Goal: Information Seeking & Learning: Compare options

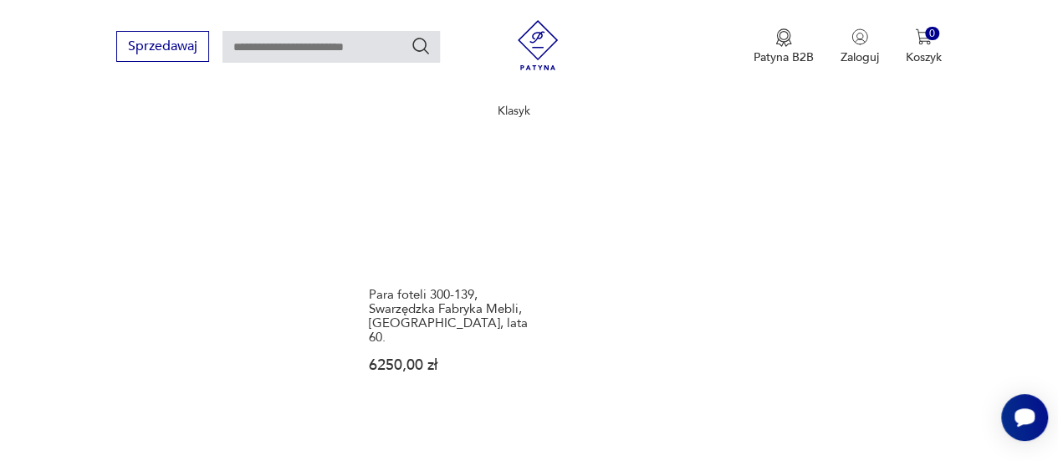
scroll to position [2451, 0]
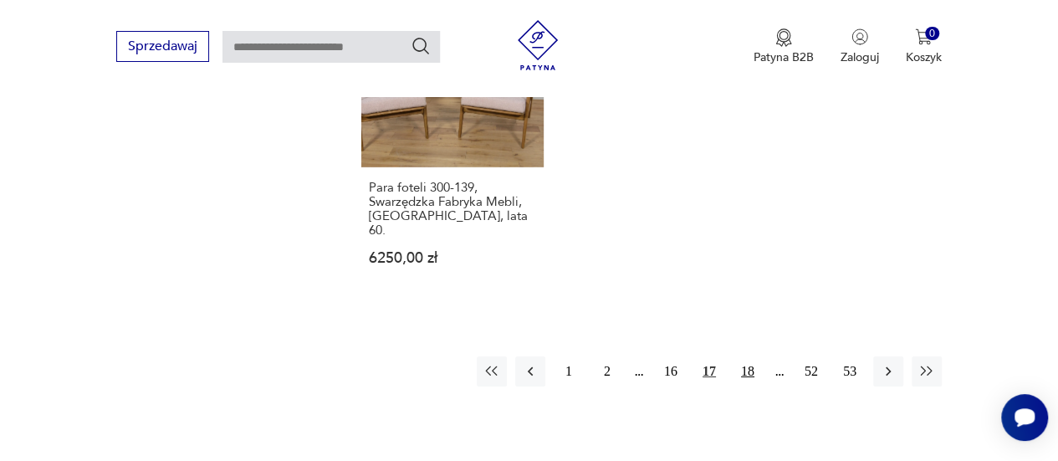
click at [745, 356] on button "18" at bounding box center [748, 371] width 30 height 30
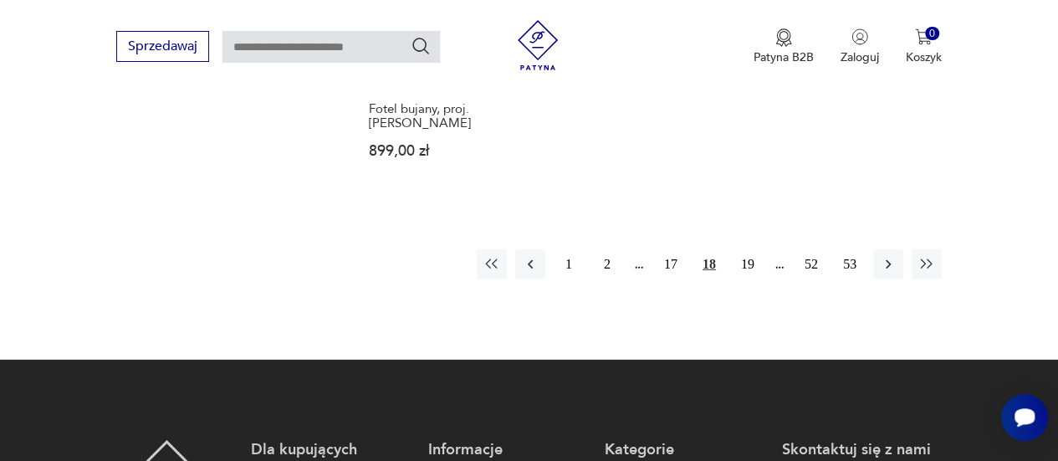
scroll to position [2451, 0]
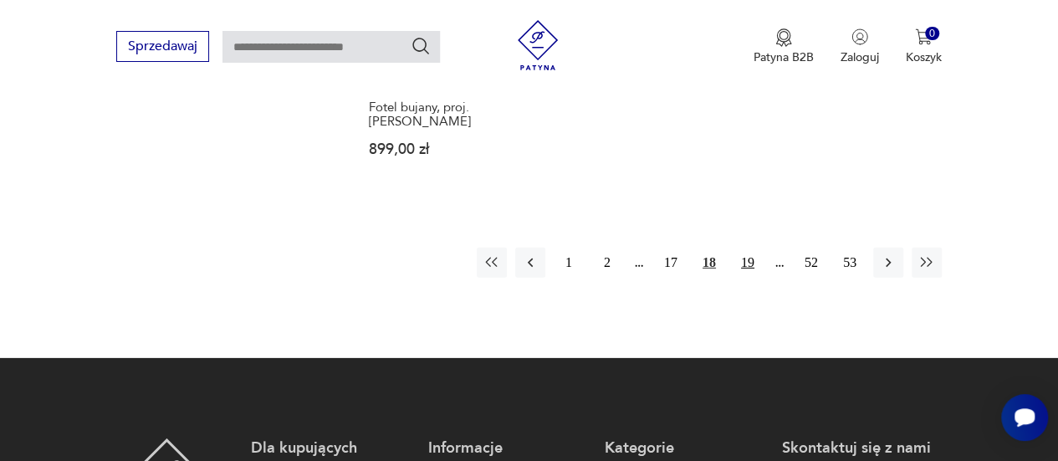
click at [750, 248] on button "19" at bounding box center [748, 263] width 30 height 30
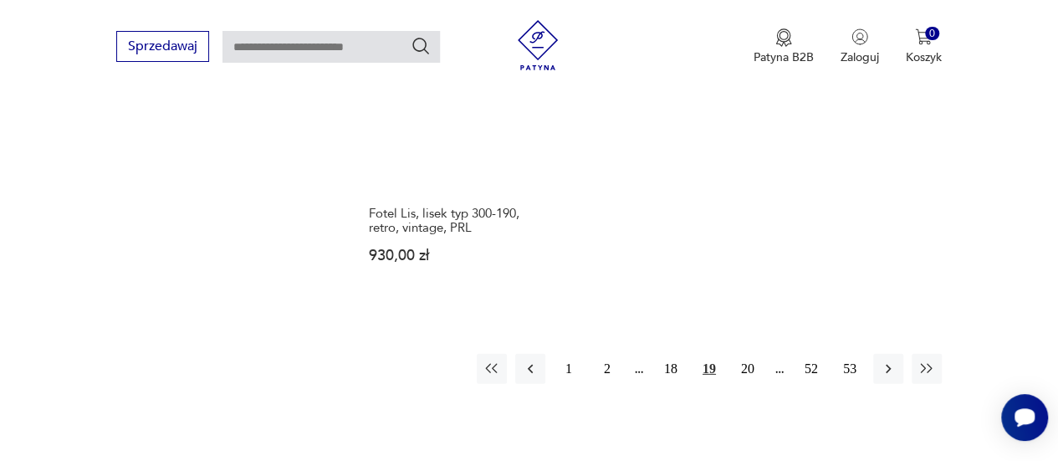
scroll to position [2368, 0]
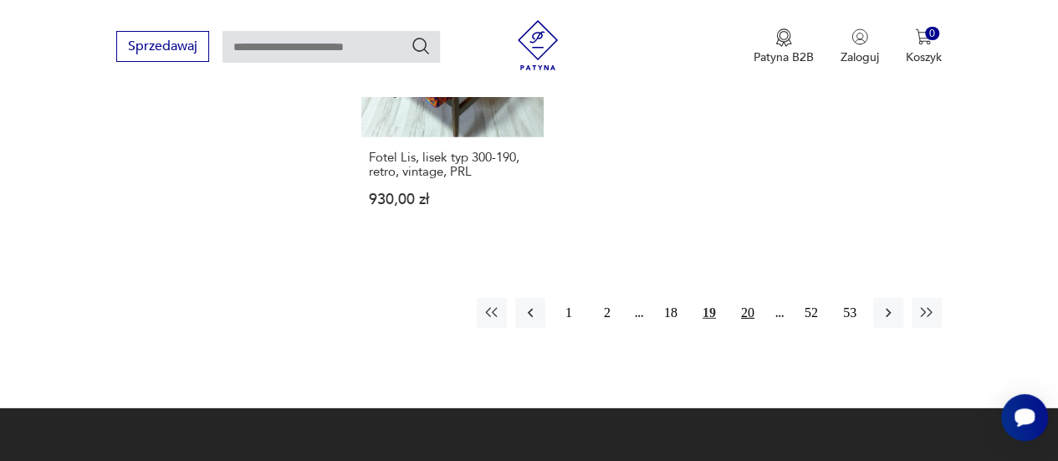
click at [743, 299] on button "20" at bounding box center [748, 313] width 30 height 30
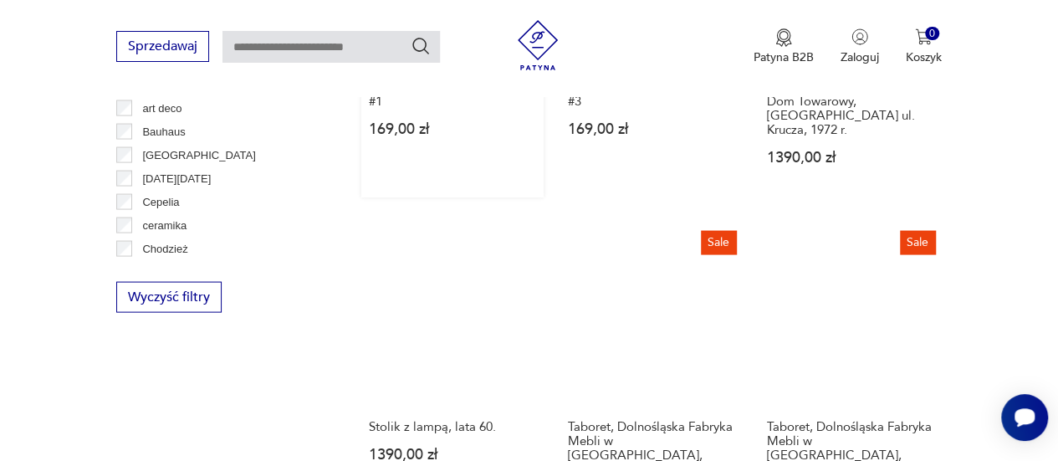
scroll to position [1615, 0]
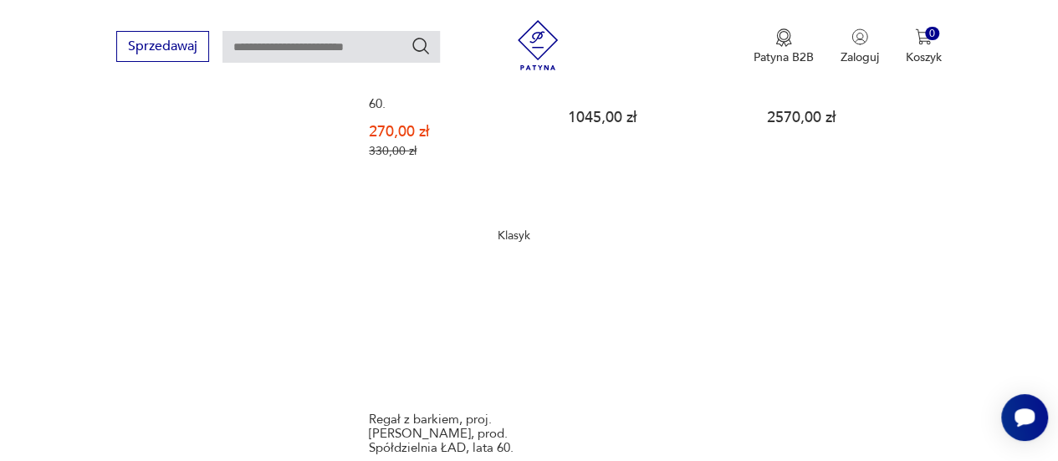
scroll to position [2284, 0]
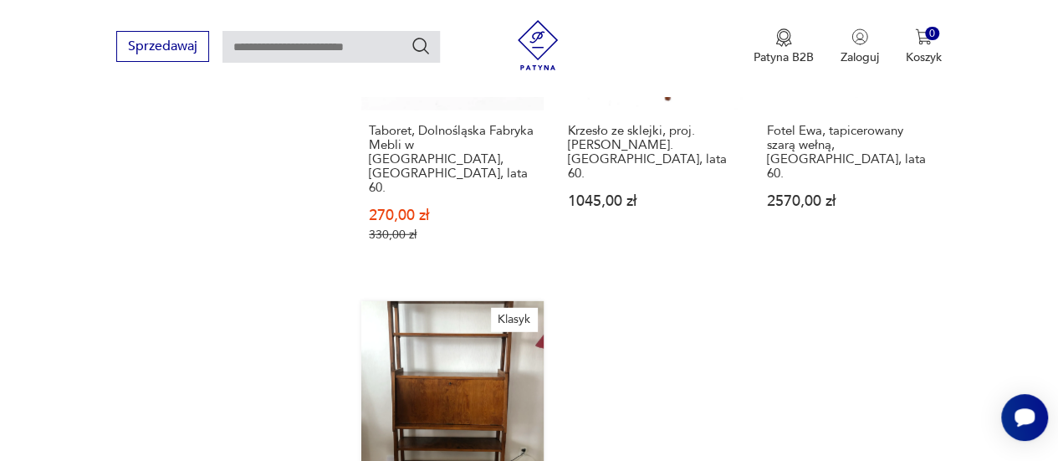
click at [448, 301] on link "Klasyk Regał z barkiem, proj. [PERSON_NAME], prod. Spółdzielnia ŁAD, lata 60. 2…" at bounding box center [452, 450] width 182 height 299
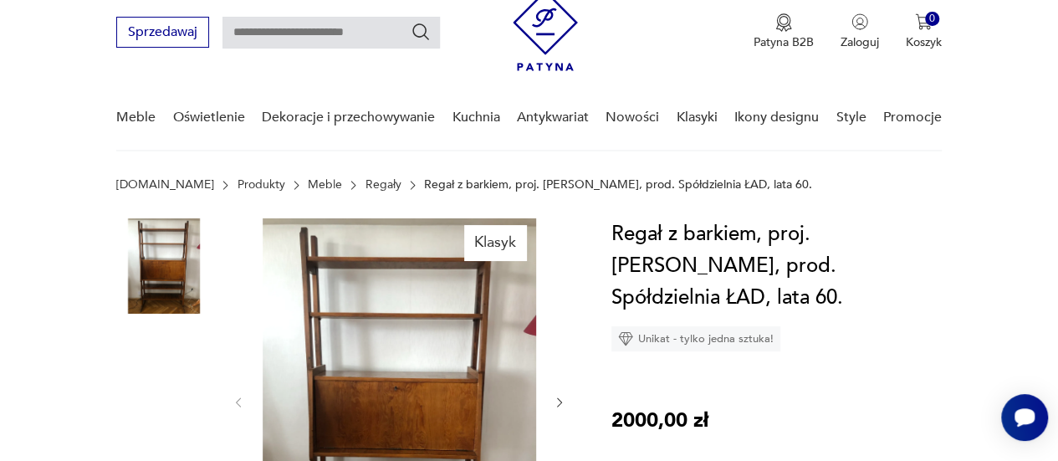
scroll to position [84, 0]
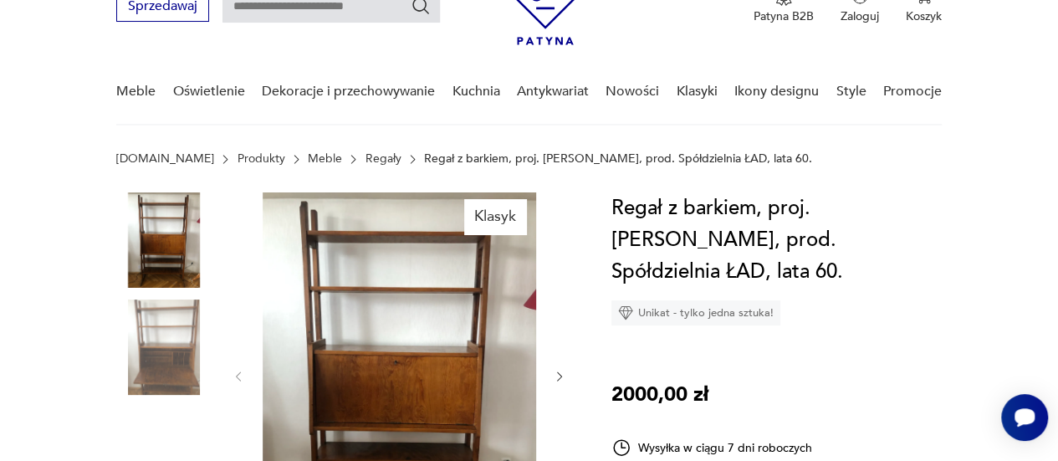
click at [361, 289] on img at bounding box center [400, 374] width 274 height 365
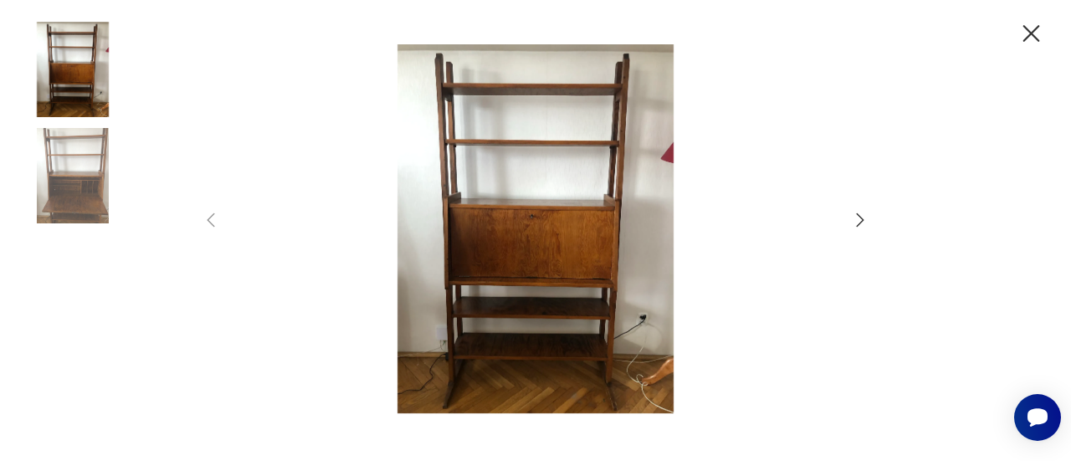
click at [517, 187] on img at bounding box center [536, 228] width 596 height 369
click at [855, 213] on icon "button" at bounding box center [860, 220] width 20 height 20
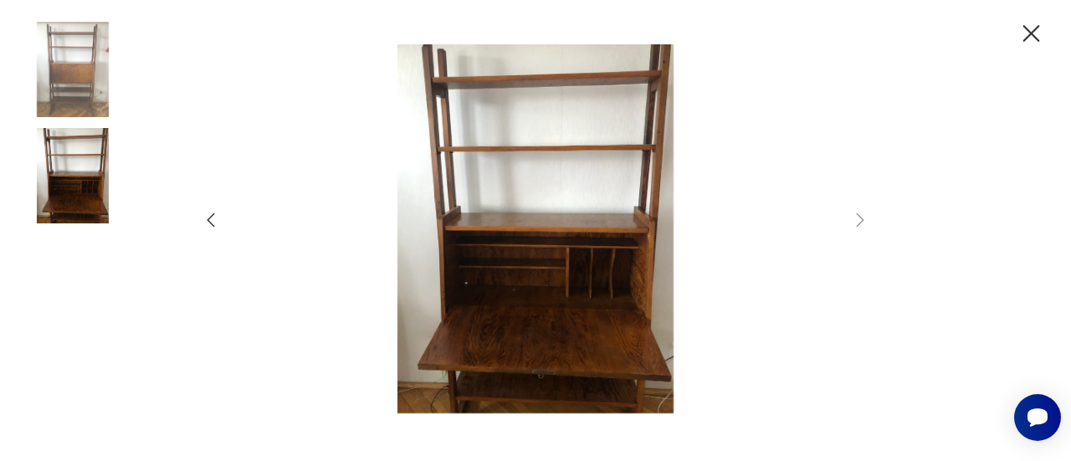
click at [1039, 24] on icon "button" at bounding box center [1031, 33] width 29 height 29
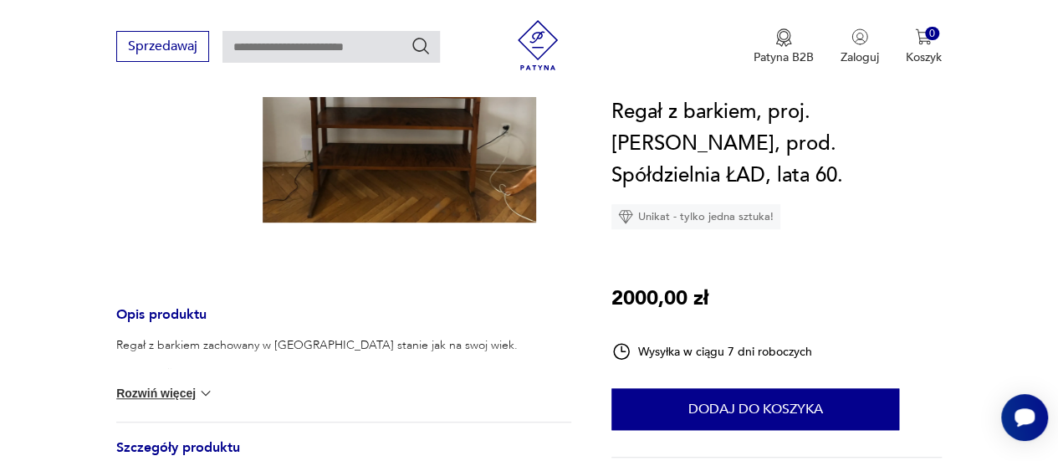
scroll to position [502, 0]
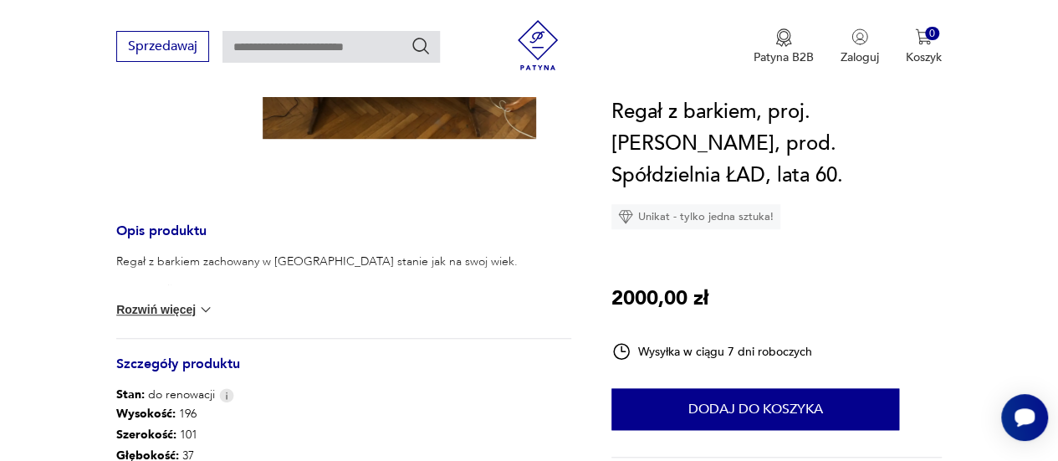
click at [144, 308] on button "Rozwiń więcej" at bounding box center [164, 309] width 97 height 17
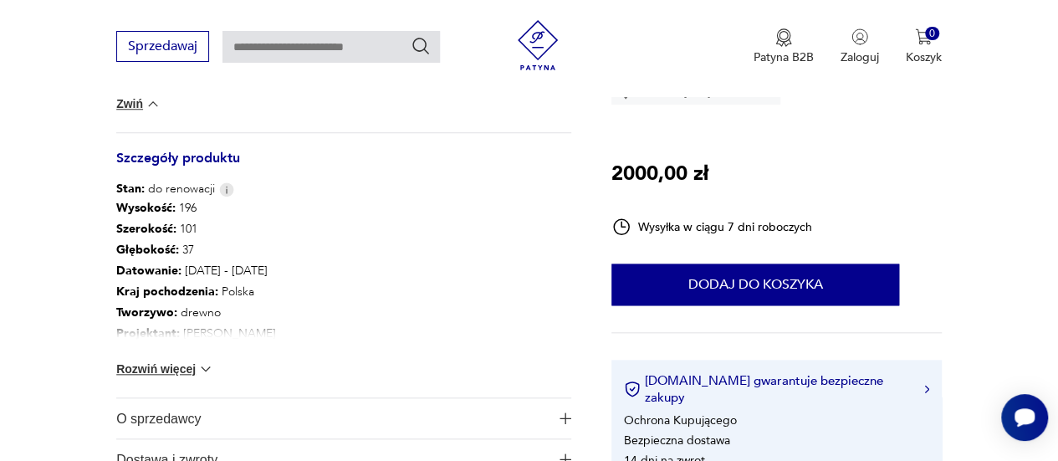
scroll to position [837, 0]
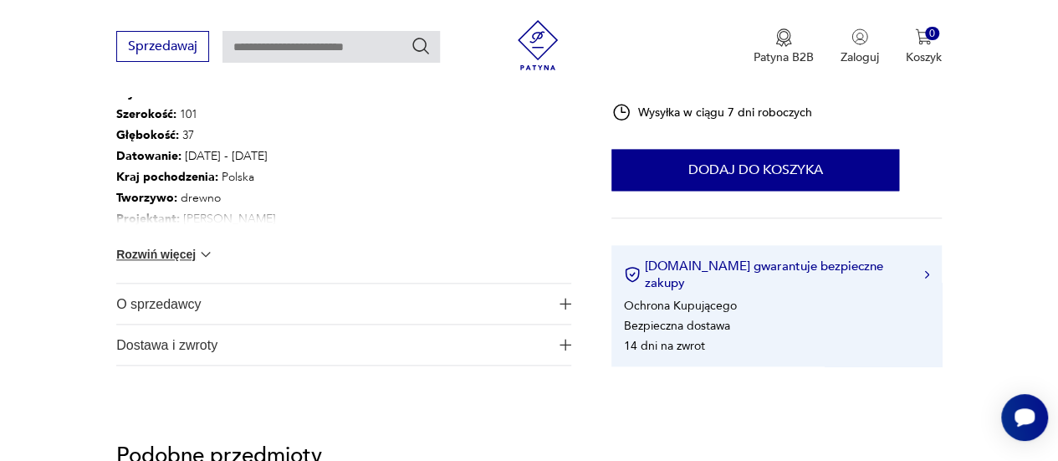
click at [156, 260] on button "Rozwiń więcej" at bounding box center [164, 254] width 97 height 17
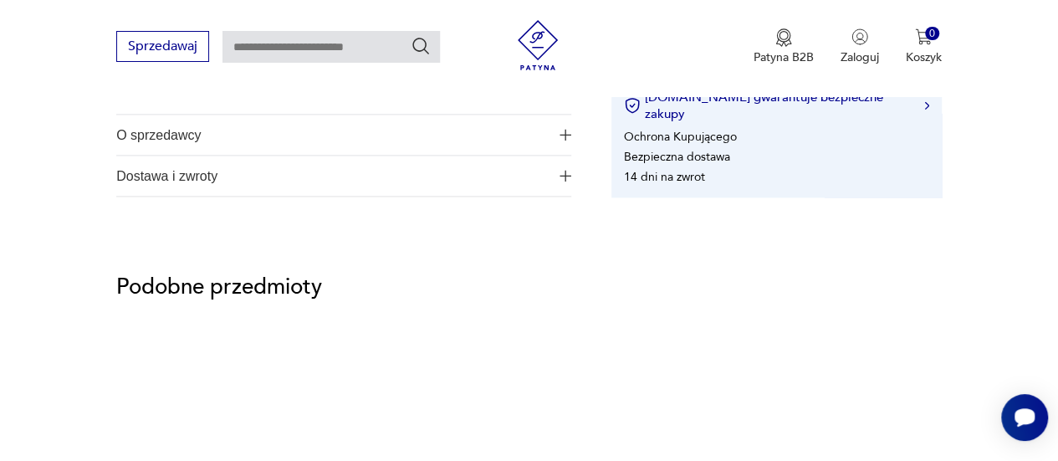
scroll to position [1171, 0]
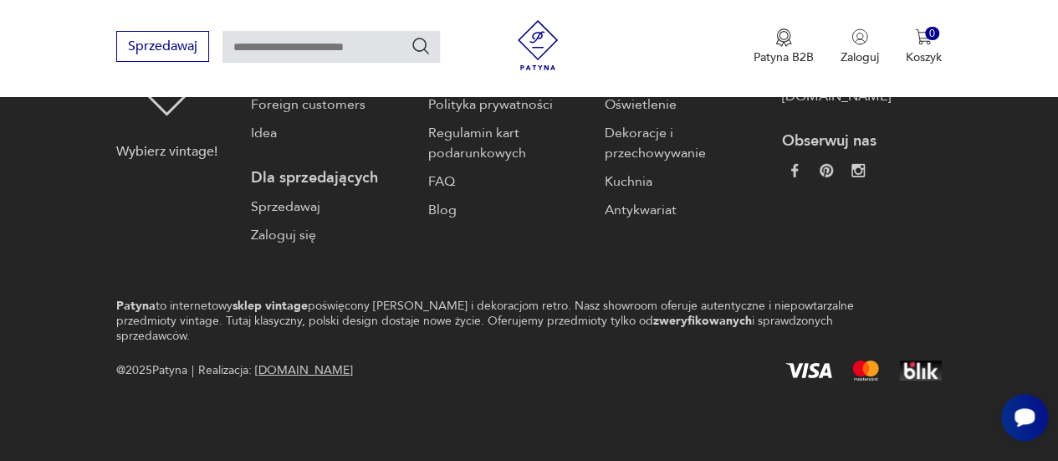
scroll to position [1171, 0]
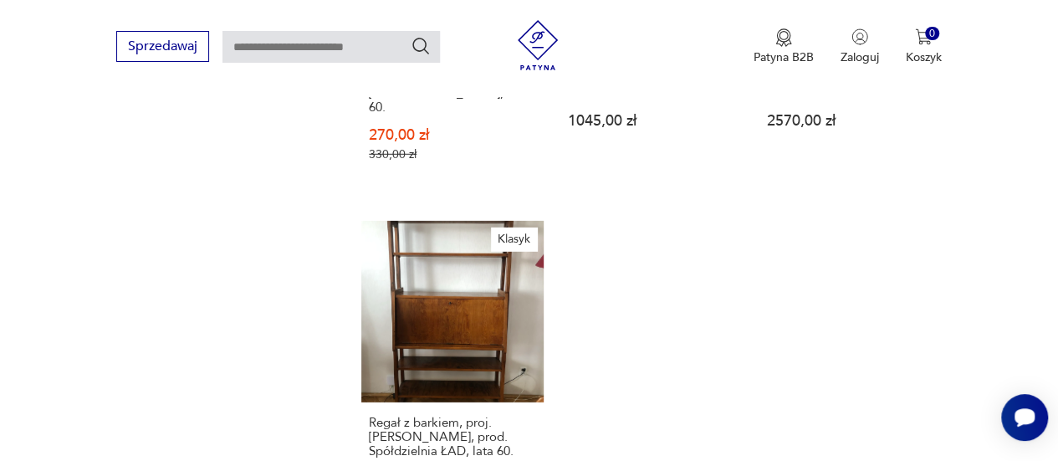
scroll to position [2615, 0]
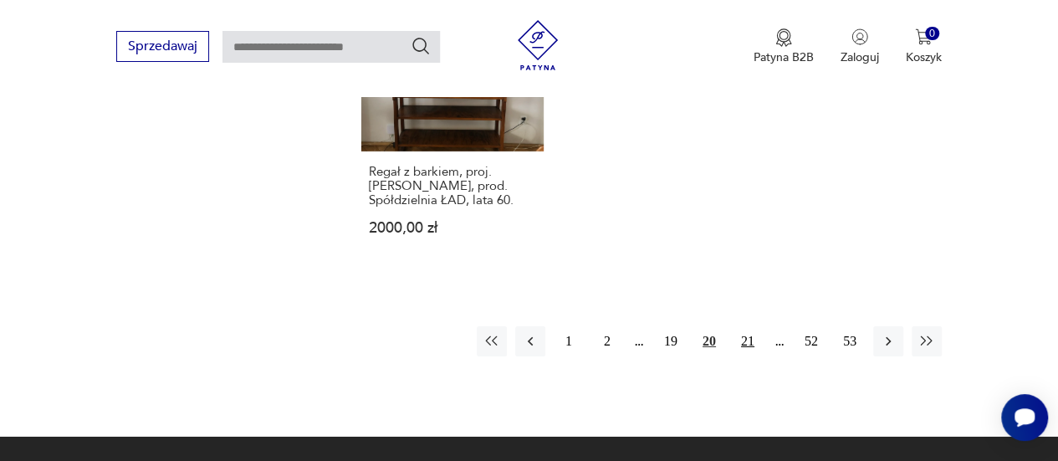
click at [752, 326] on button "21" at bounding box center [748, 341] width 30 height 30
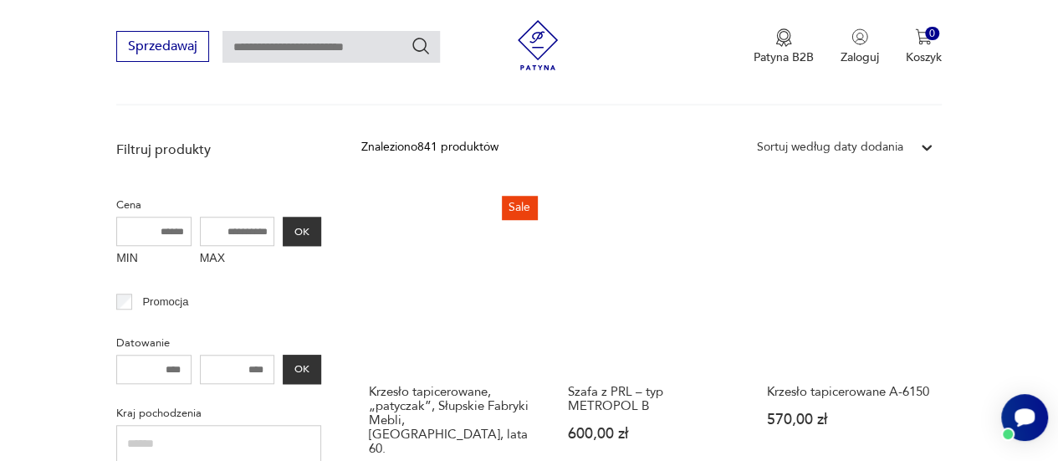
scroll to position [611, 0]
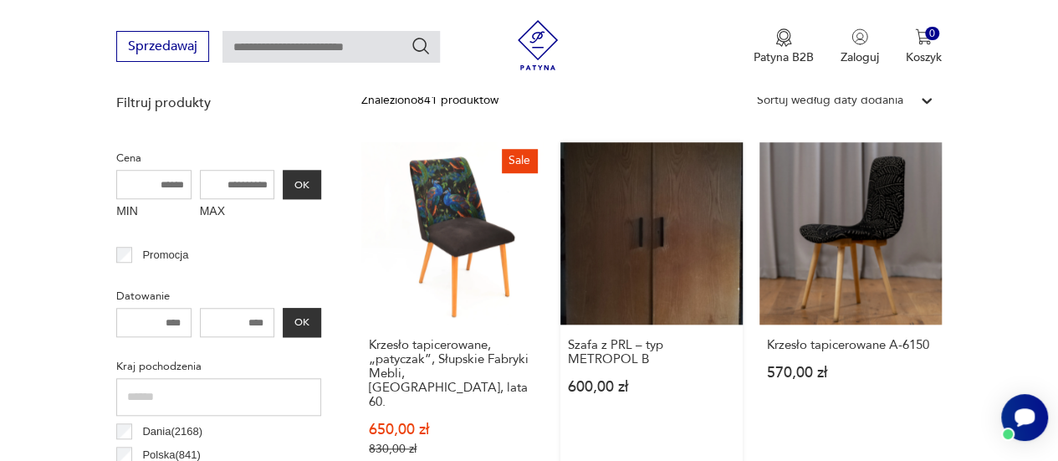
click at [683, 238] on link "Szafa z PRL – typ METROPOL B 600,00 zł" at bounding box center [652, 315] width 182 height 346
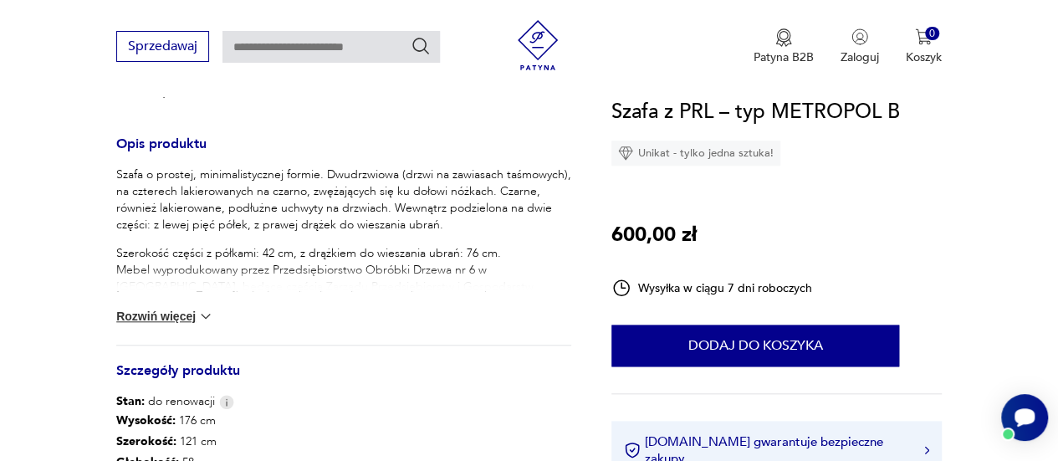
scroll to position [753, 0]
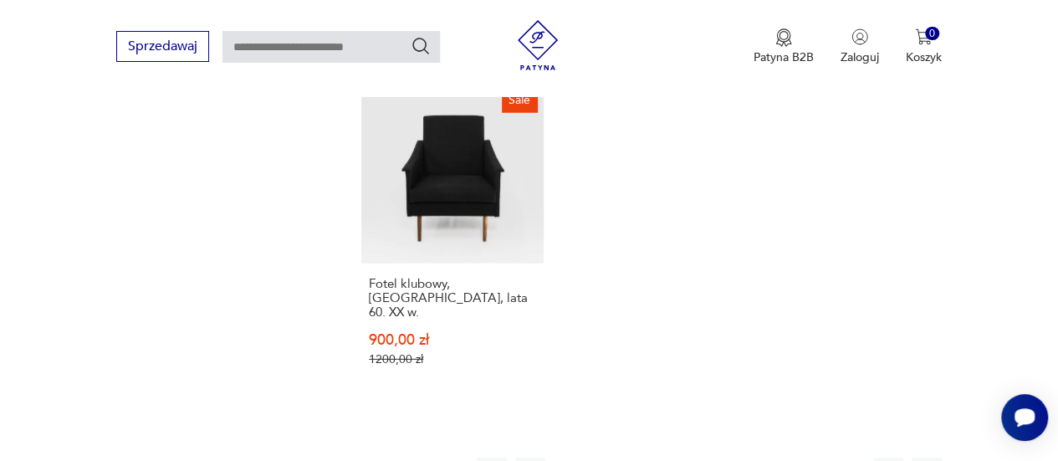
scroll to position [2451, 0]
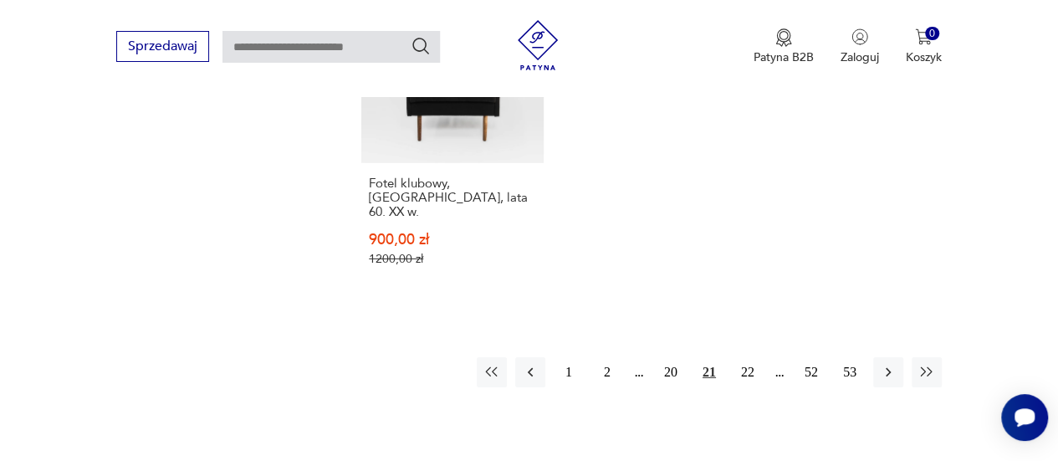
drag, startPoint x: 751, startPoint y: 320, endPoint x: 666, endPoint y: 272, distance: 98.2
click at [750, 357] on button "22" at bounding box center [748, 372] width 30 height 30
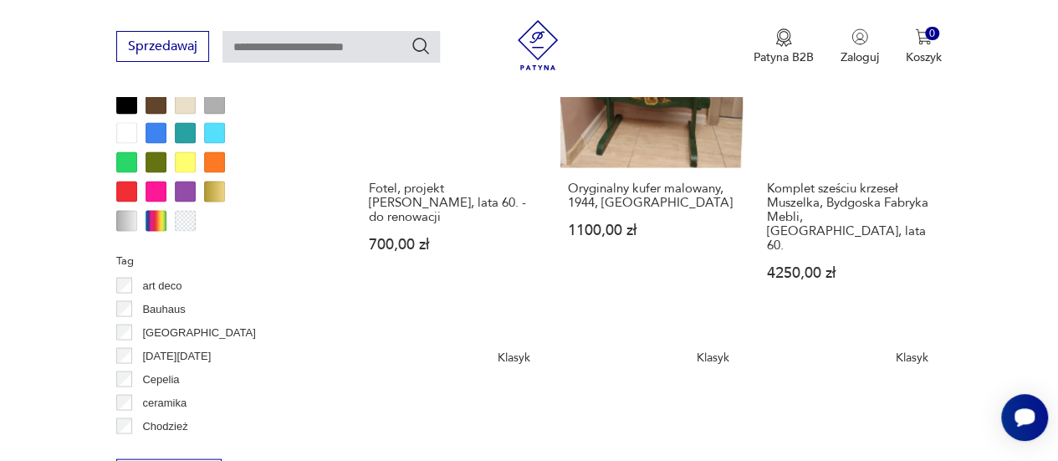
scroll to position [1531, 0]
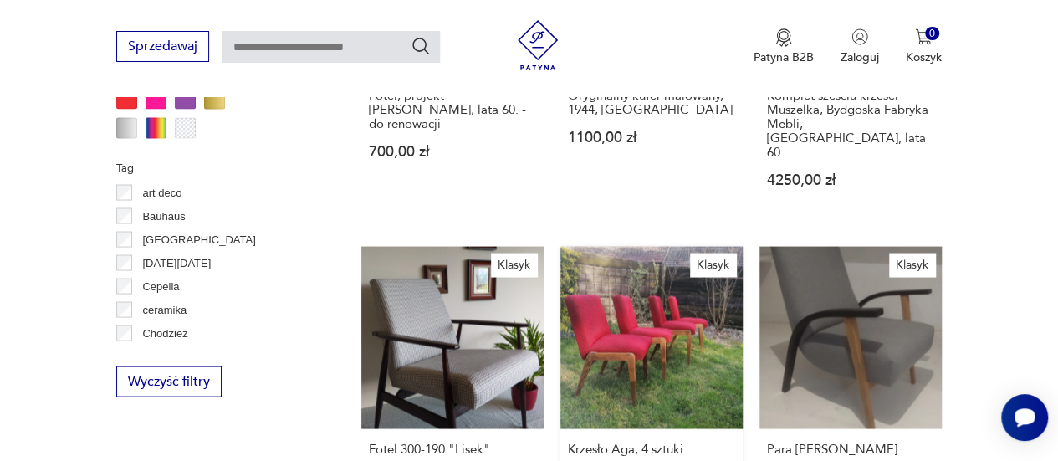
click at [679, 297] on link "Klasyk Krzesło Aga, 4 sztuki 460,00 zł" at bounding box center [652, 381] width 182 height 270
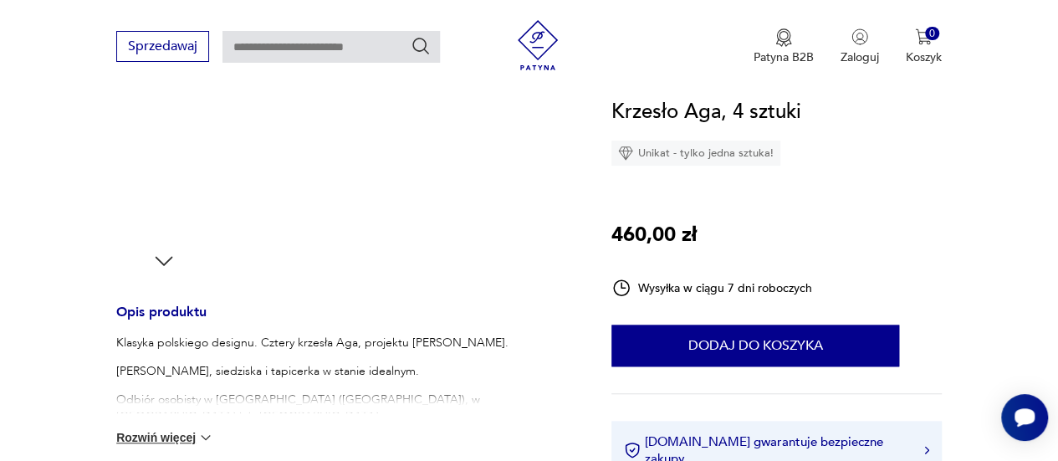
scroll to position [586, 0]
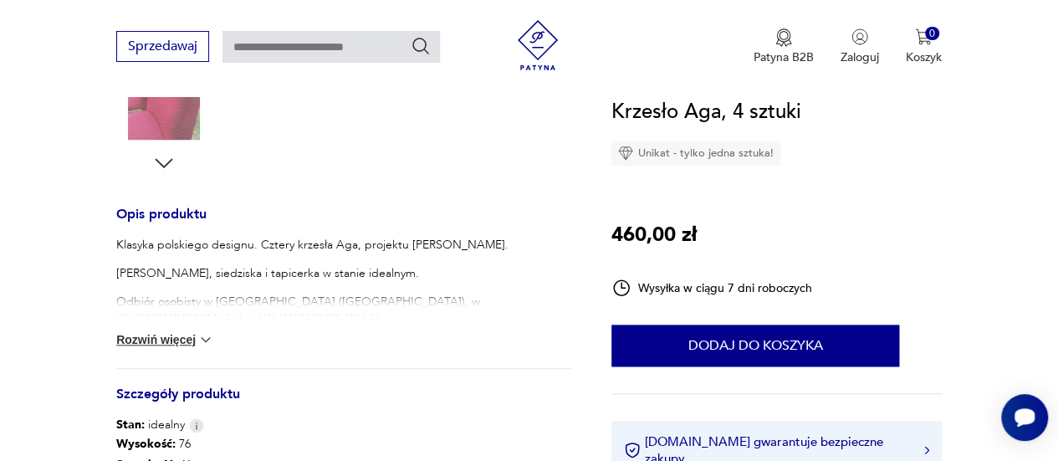
click at [174, 332] on button "Rozwiń więcej" at bounding box center [164, 339] width 97 height 17
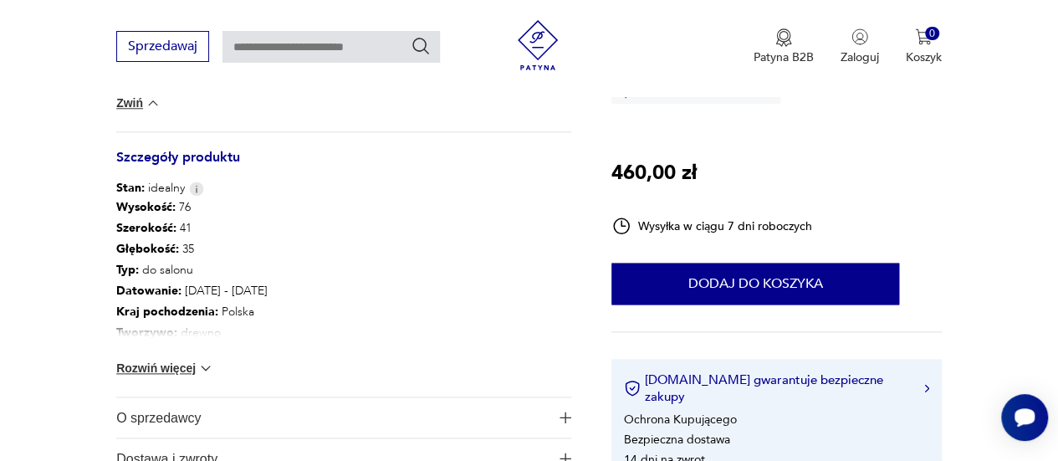
scroll to position [837, 0]
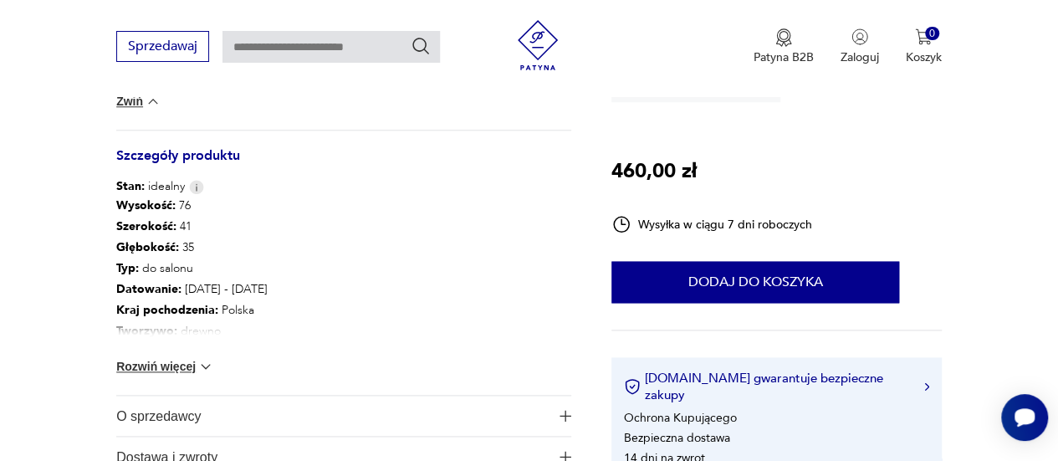
click at [170, 367] on button "Rozwiń więcej" at bounding box center [164, 366] width 97 height 17
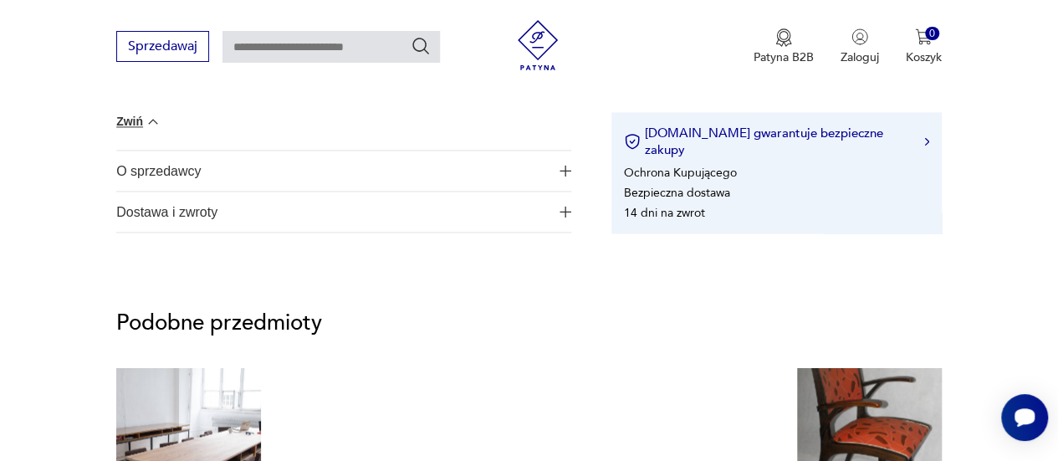
scroll to position [1171, 0]
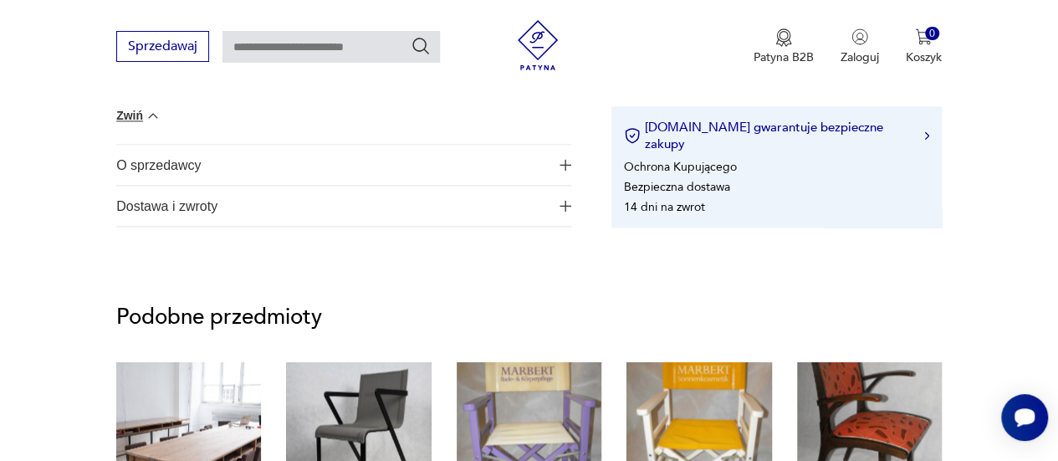
click at [374, 172] on span "O sprzedawcy" at bounding box center [332, 165] width 433 height 40
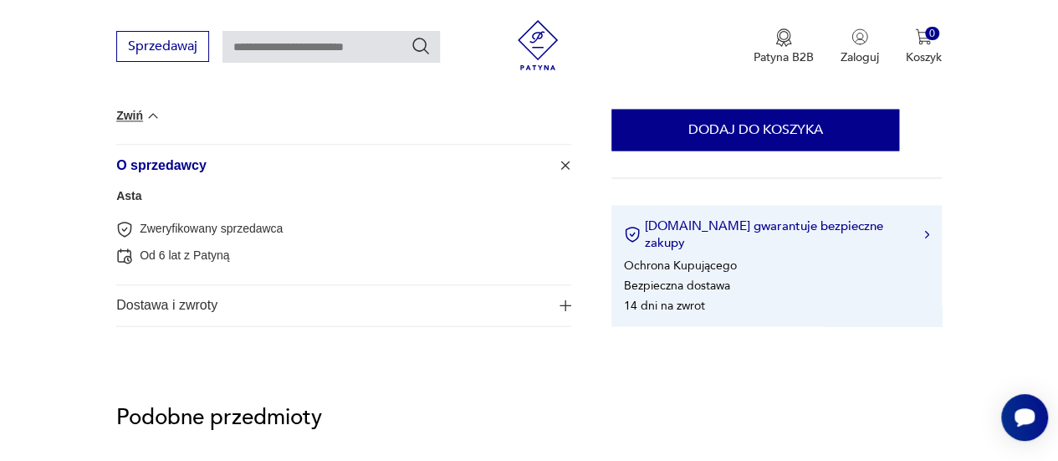
click at [408, 314] on span "Dostawa i zwroty" at bounding box center [332, 305] width 433 height 40
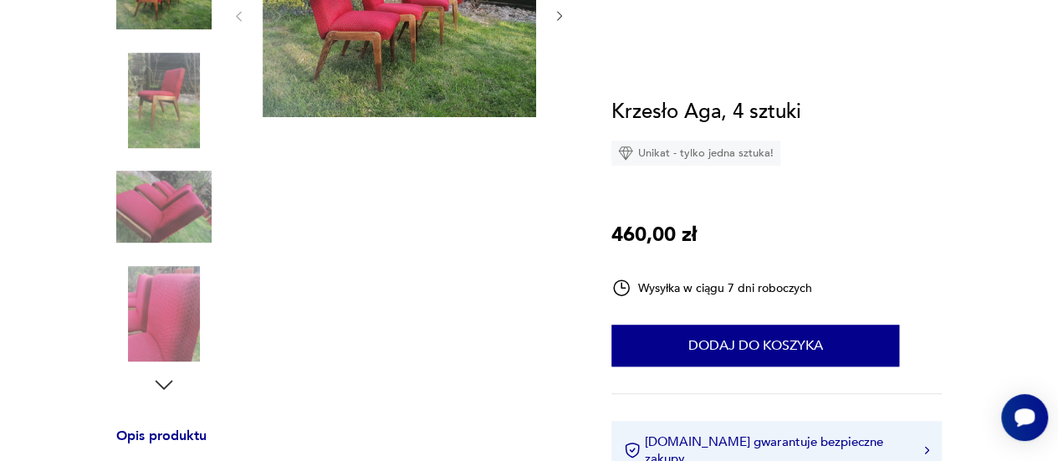
scroll to position [84, 0]
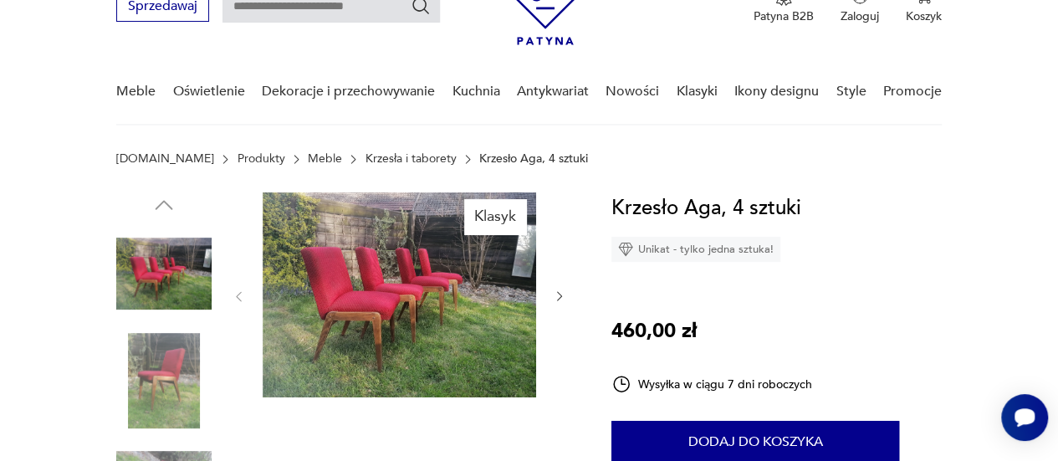
click at [408, 314] on img at bounding box center [400, 294] width 274 height 205
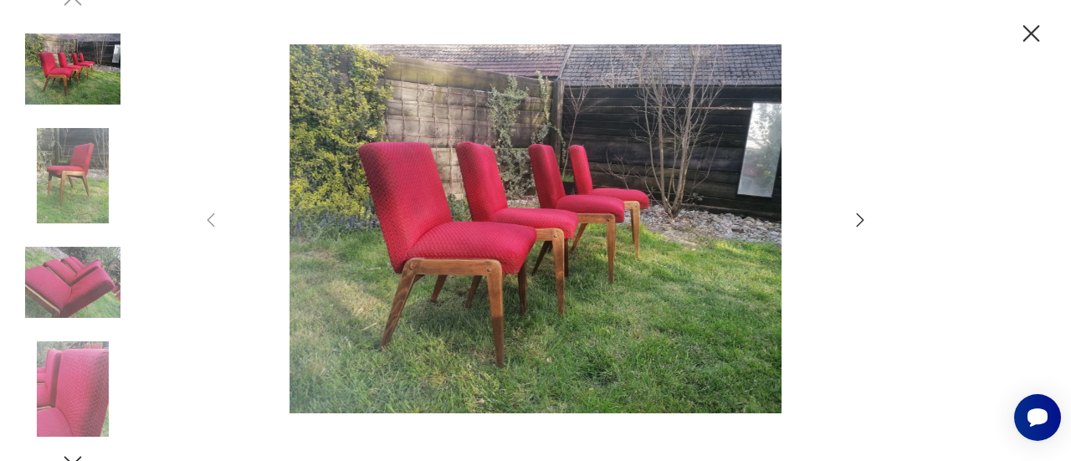
click at [863, 221] on icon "button" at bounding box center [860, 220] width 20 height 20
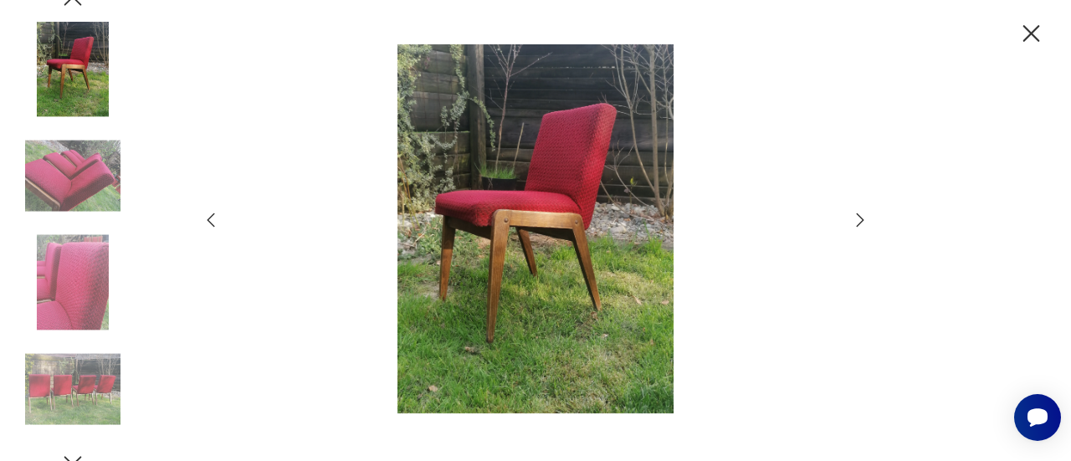
click at [861, 219] on icon "button" at bounding box center [860, 220] width 20 height 20
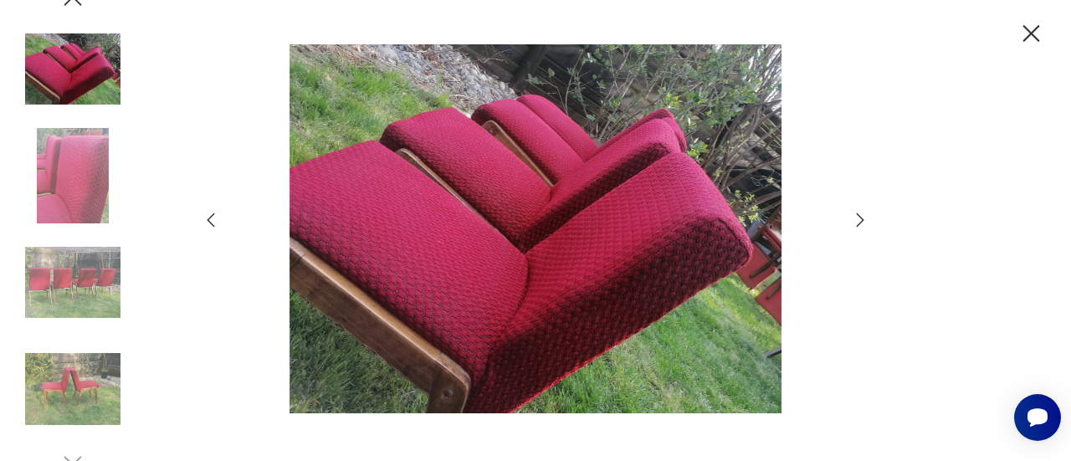
click at [861, 219] on icon "button" at bounding box center [860, 220] width 20 height 20
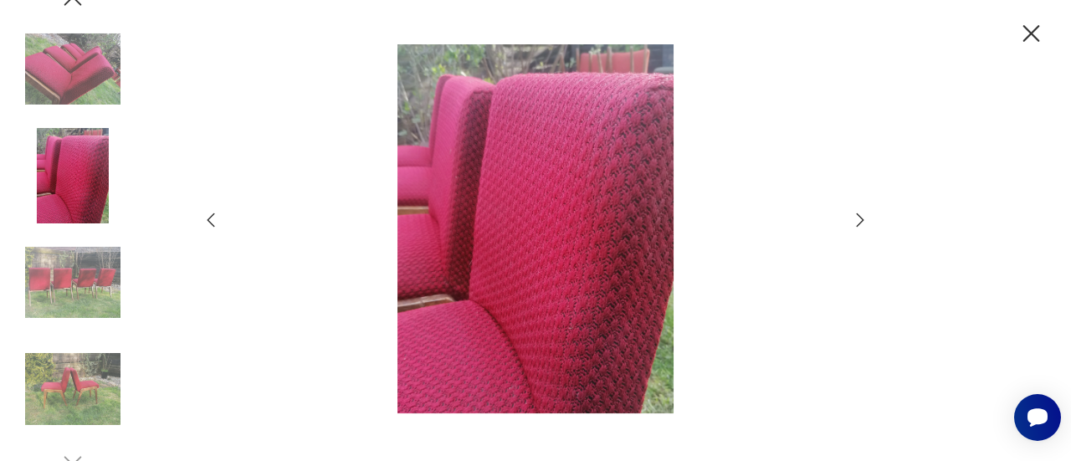
click at [861, 219] on icon "button" at bounding box center [860, 220] width 20 height 20
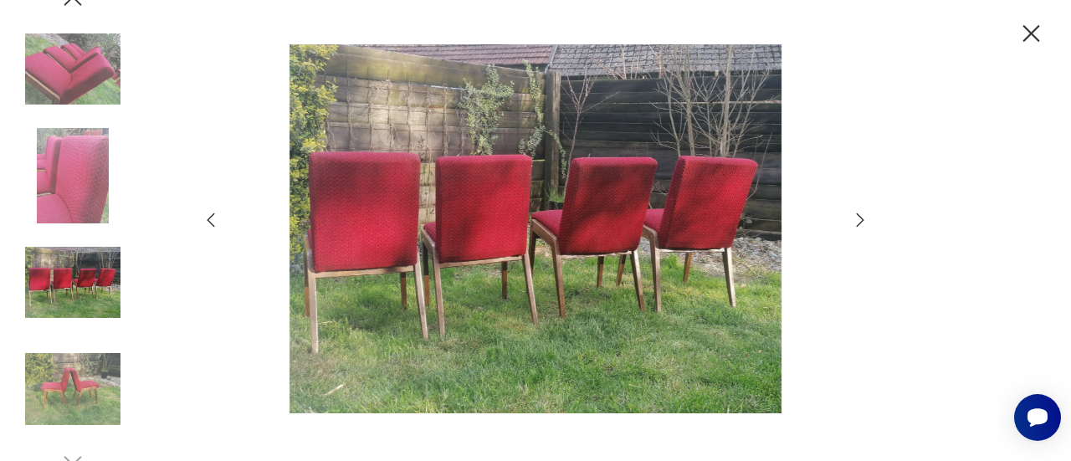
click at [860, 220] on icon "button" at bounding box center [860, 220] width 20 height 20
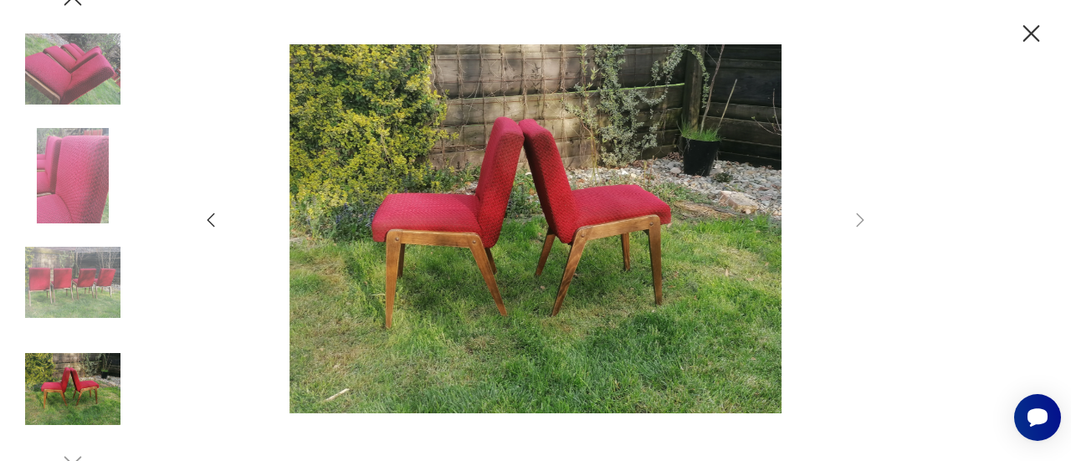
click at [1024, 33] on icon "button" at bounding box center [1031, 33] width 29 height 29
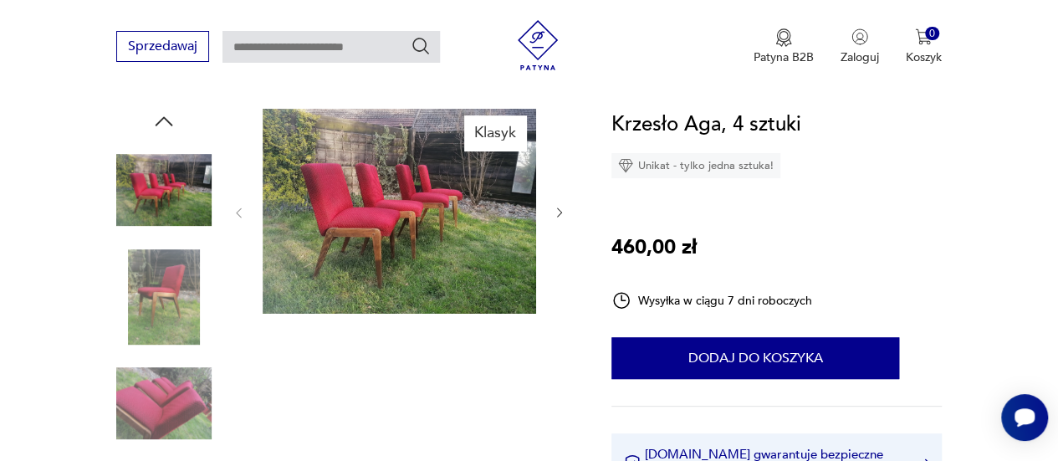
scroll to position [0, 0]
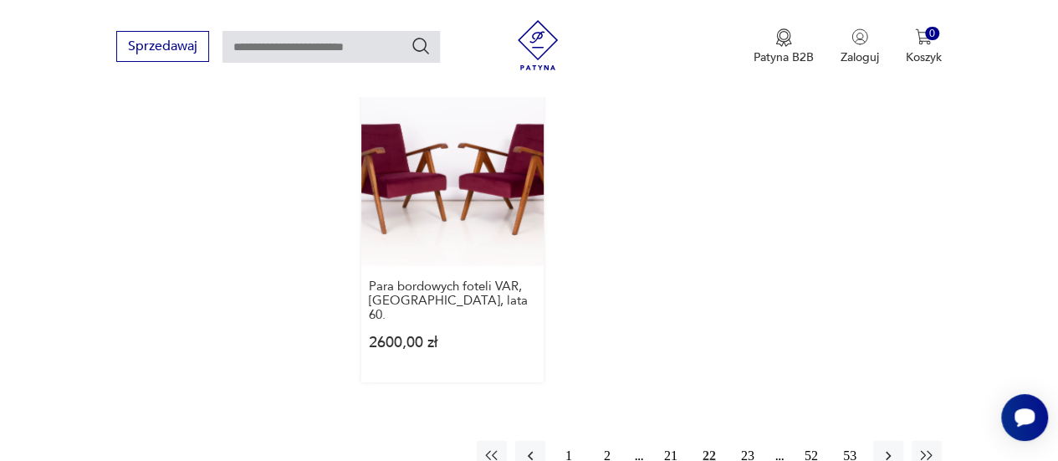
scroll to position [2355, 0]
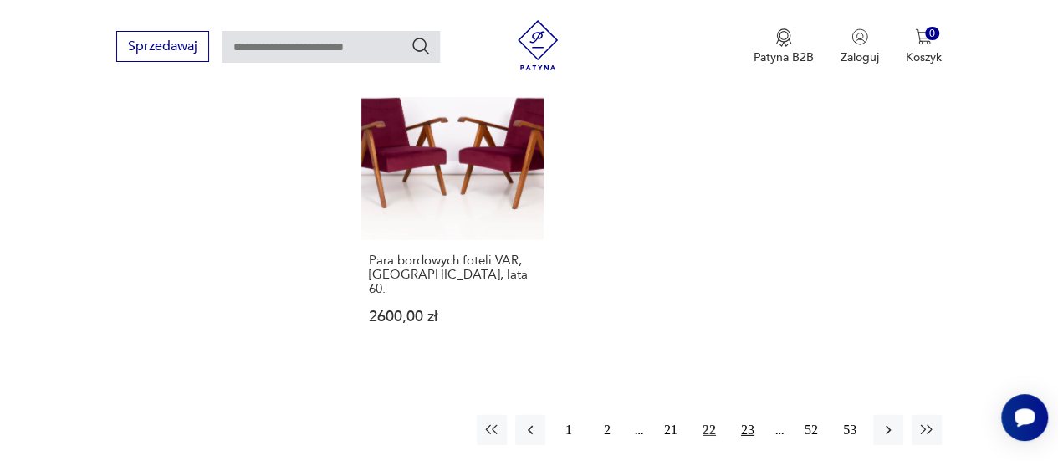
click at [749, 415] on button "23" at bounding box center [748, 430] width 30 height 30
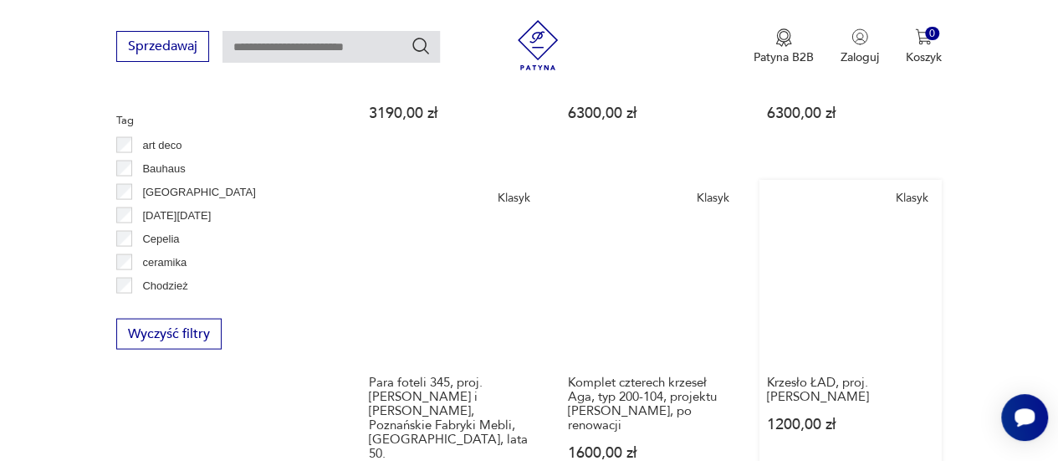
scroll to position [1531, 0]
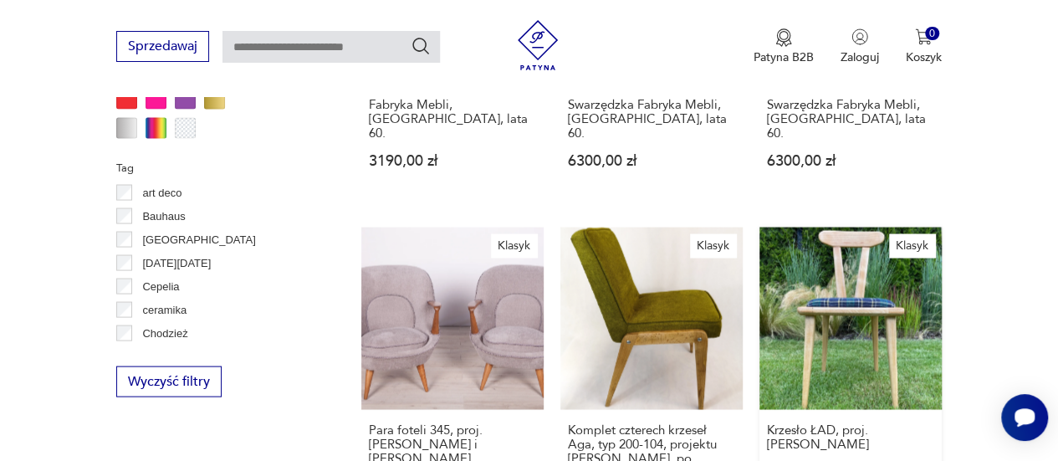
click at [876, 296] on link "Klasyk Krzesło ŁAD, proj. [PERSON_NAME] 1200,00 zł" at bounding box center [851, 397] width 182 height 341
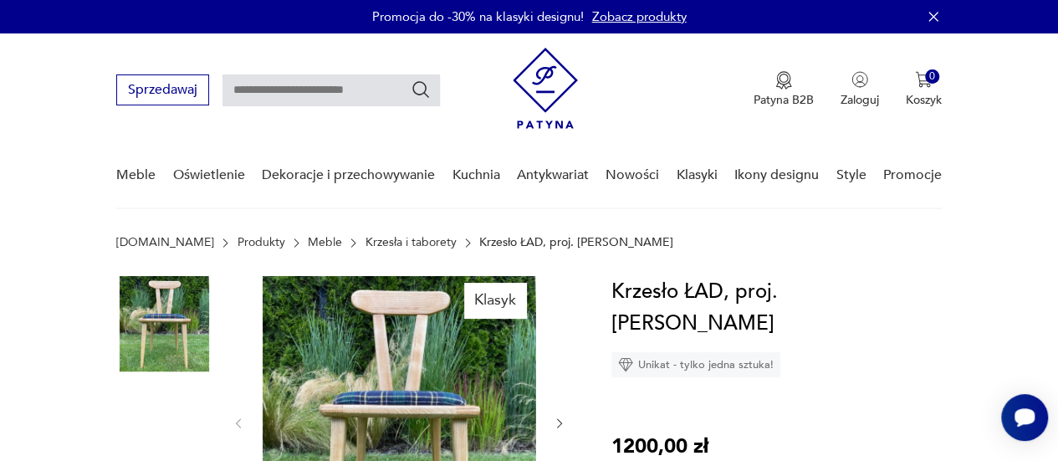
click at [435, 362] on img at bounding box center [400, 421] width 274 height 291
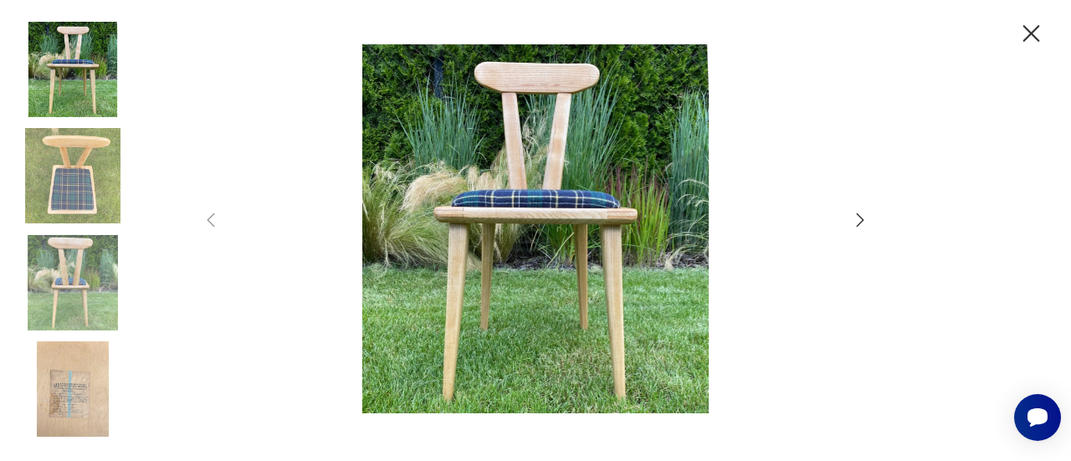
click at [581, 245] on img at bounding box center [536, 228] width 596 height 369
click at [865, 223] on icon "button" at bounding box center [860, 220] width 20 height 20
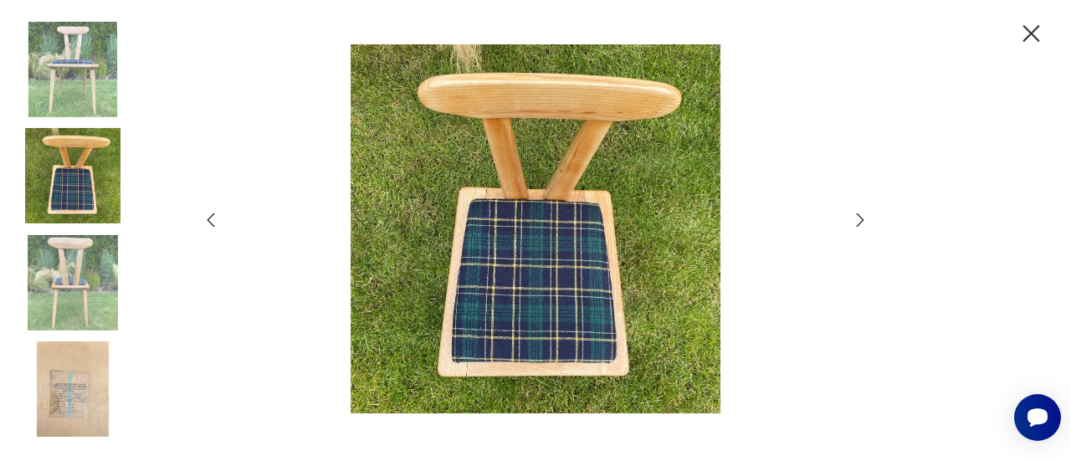
click at [860, 220] on icon "button" at bounding box center [860, 220] width 20 height 20
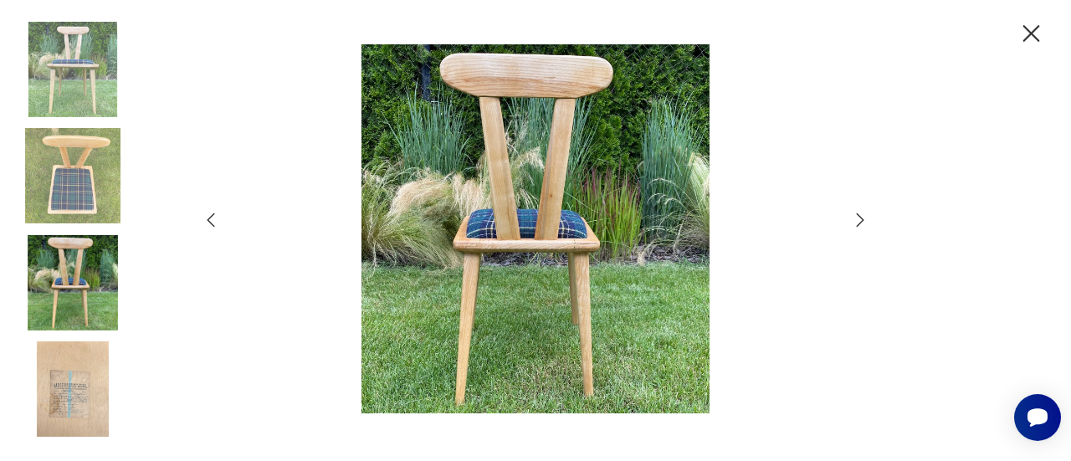
click at [860, 220] on icon "button" at bounding box center [860, 220] width 20 height 20
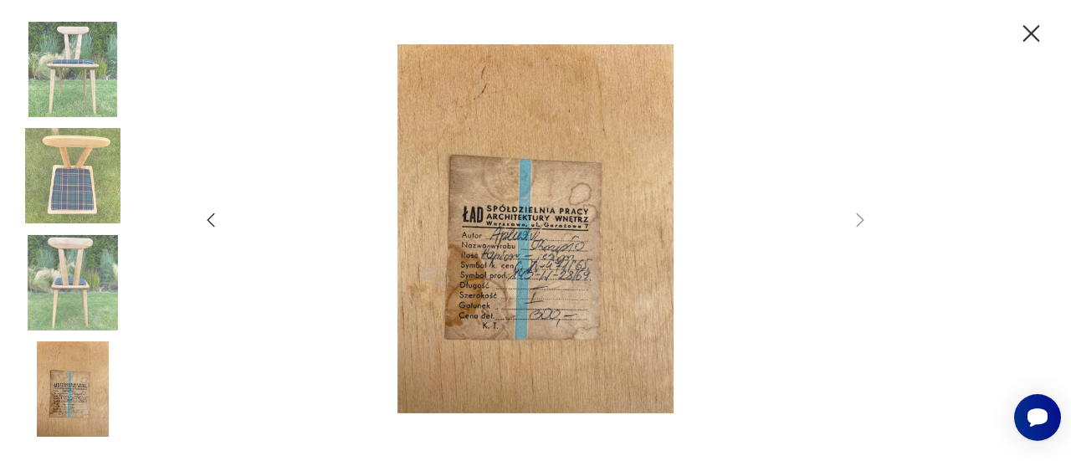
click at [1032, 41] on icon "button" at bounding box center [1031, 33] width 29 height 29
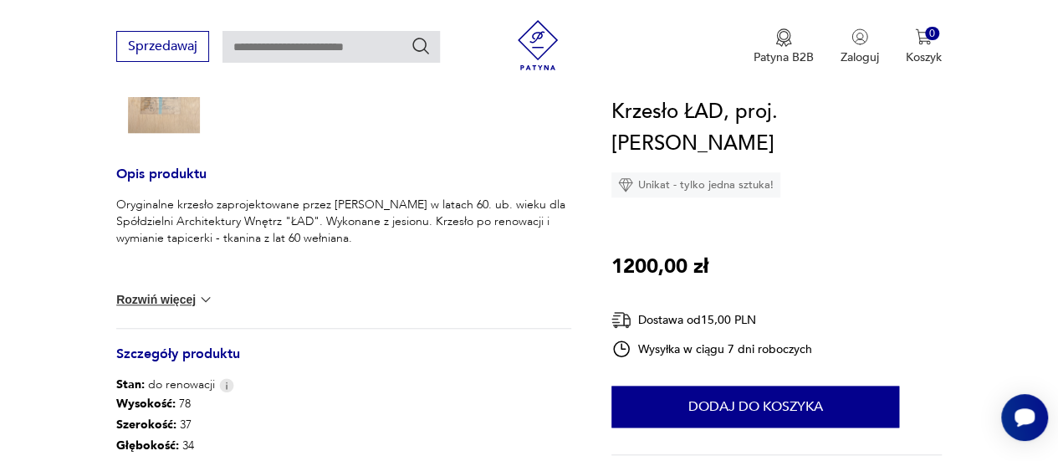
scroll to position [586, 0]
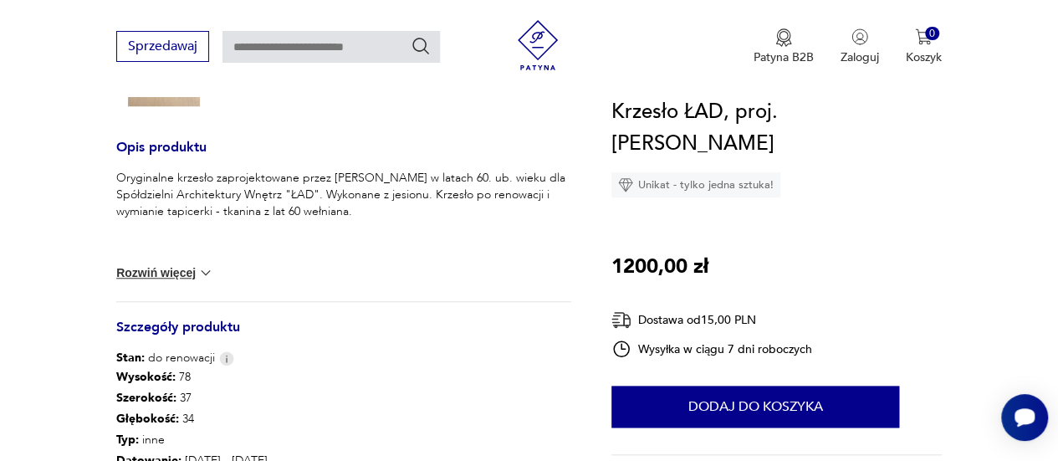
click at [181, 279] on button "Rozwiń więcej" at bounding box center [164, 272] width 97 height 17
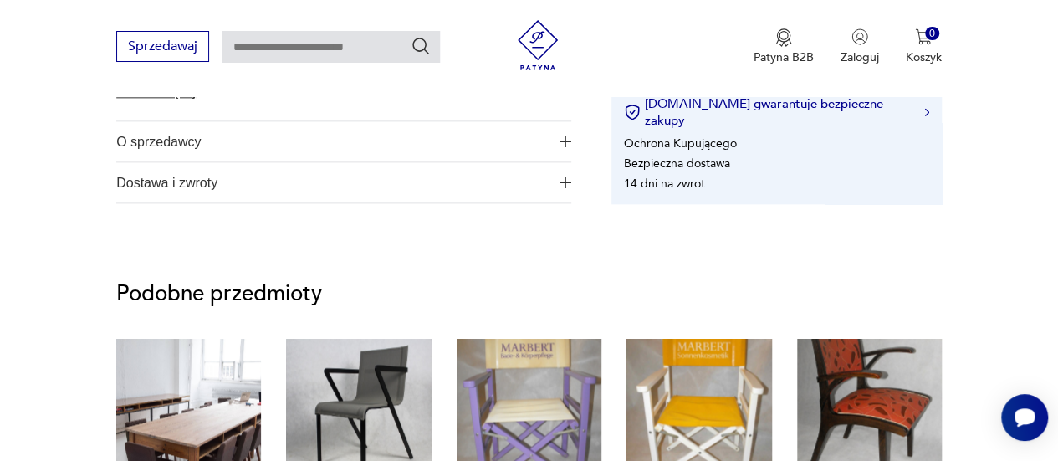
scroll to position [1171, 0]
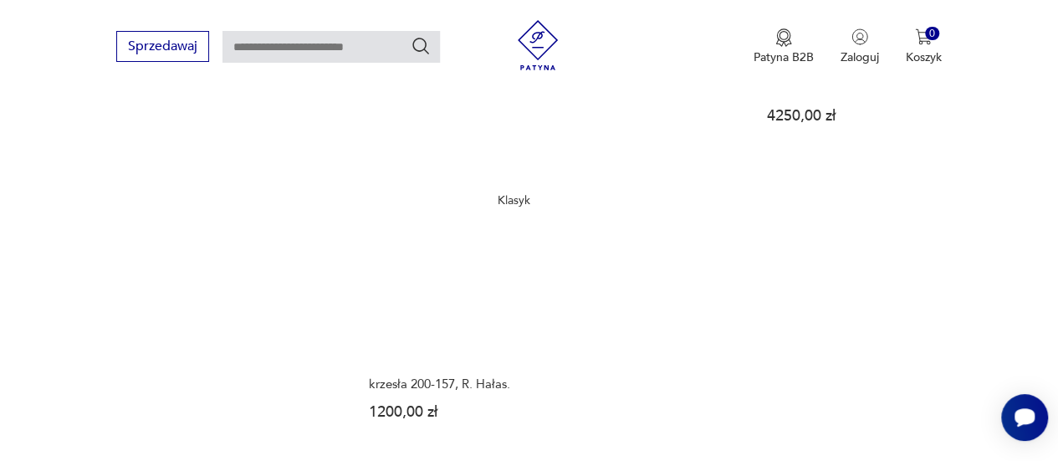
scroll to position [2272, 0]
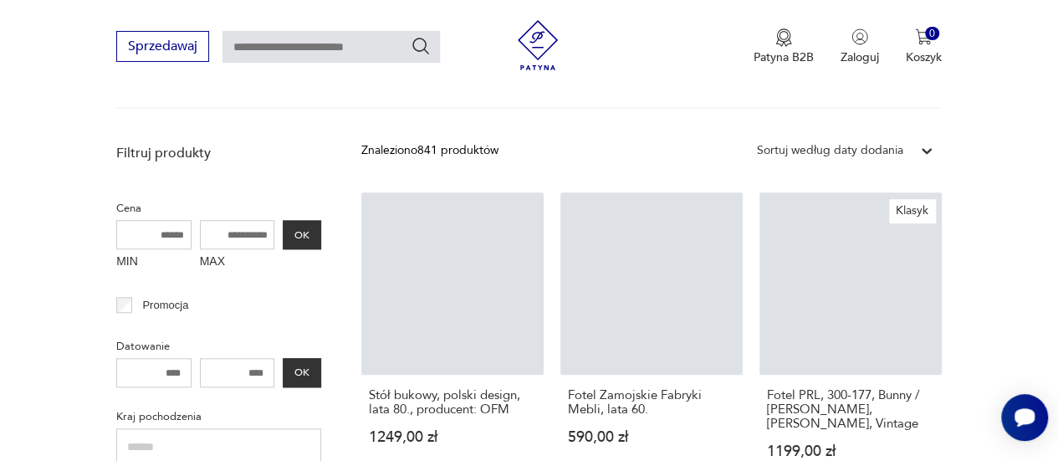
scroll to position [611, 0]
